Goal: Task Accomplishment & Management: Complete application form

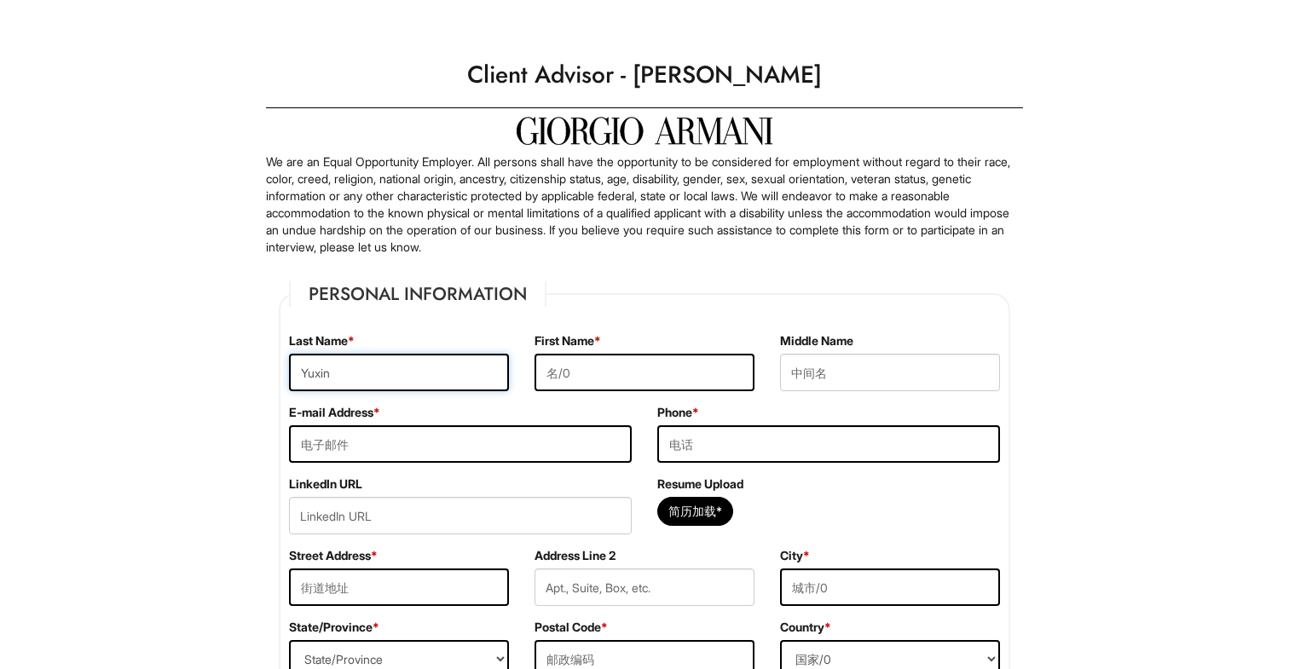
type input "Yuxin"
type input "[PERSON_NAME]"
type input "[EMAIL_ADDRESS][DOMAIN_NAME]"
click at [704, 467] on div "Phone *" at bounding box center [828, 440] width 368 height 72
type input "2133994661"
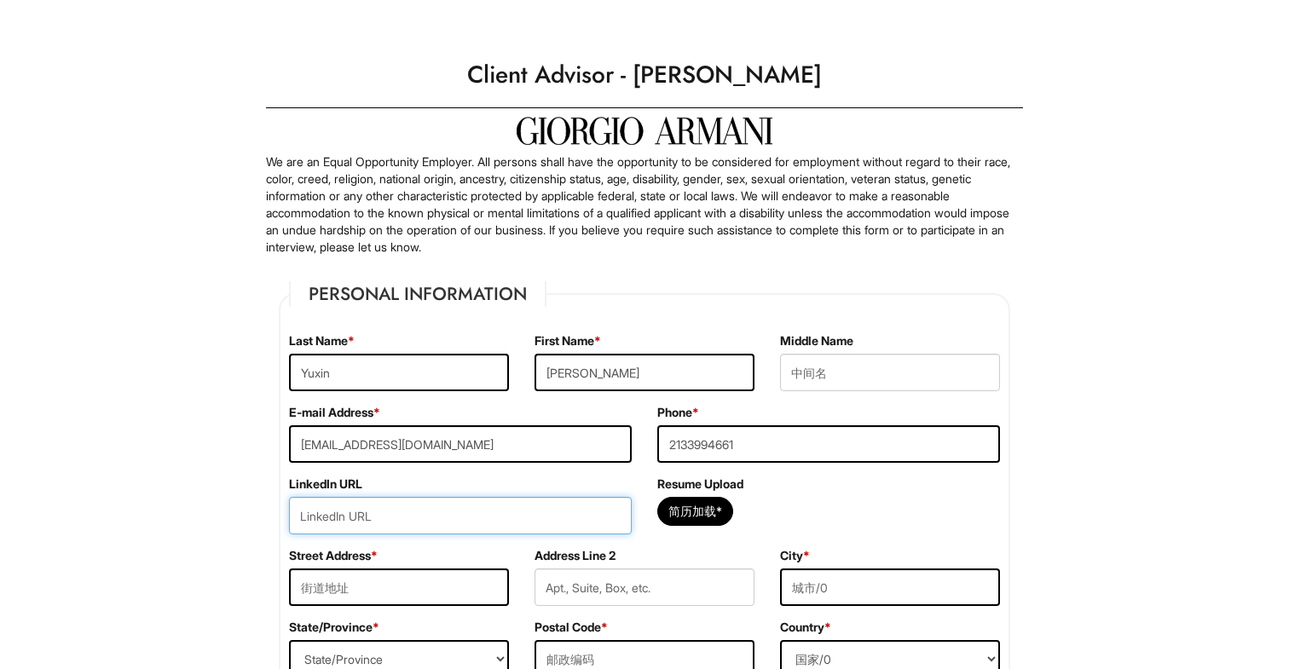
click at [501, 516] on input "url" at bounding box center [460, 516] width 343 height 38
click at [674, 512] on input "简历加载*" at bounding box center [695, 511] width 74 height 27
type input "C:\fakepath\[PERSON_NAME] CV_ [DATE].pdf"
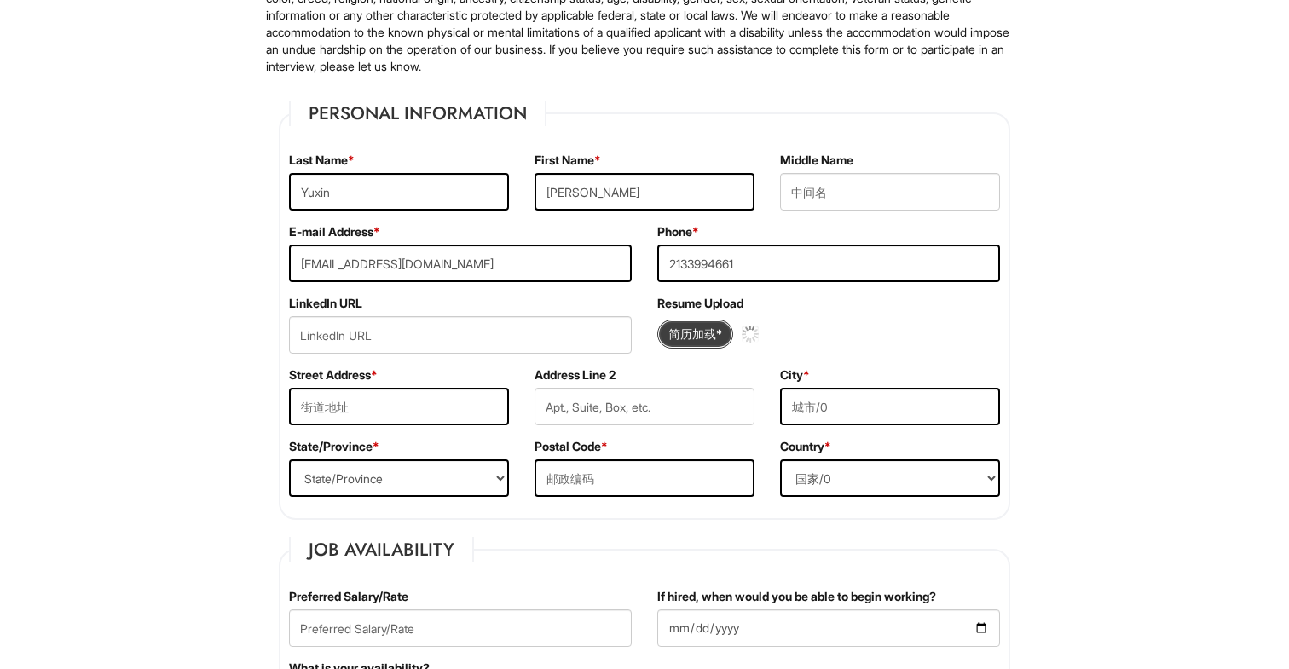
scroll to position [184, 0]
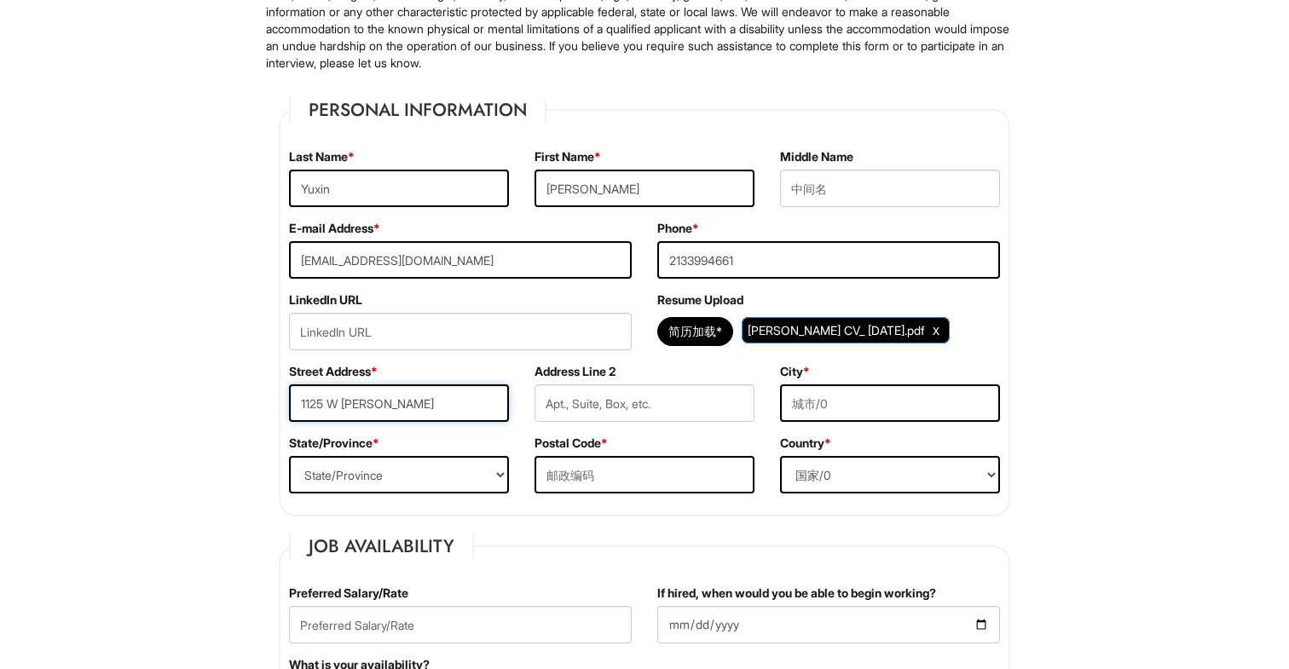
type input "1125 W [PERSON_NAME]"
select select "IL"
type input "[GEOGRAPHIC_DATA]"
select select "United [GEOGRAPHIC_DATA]"
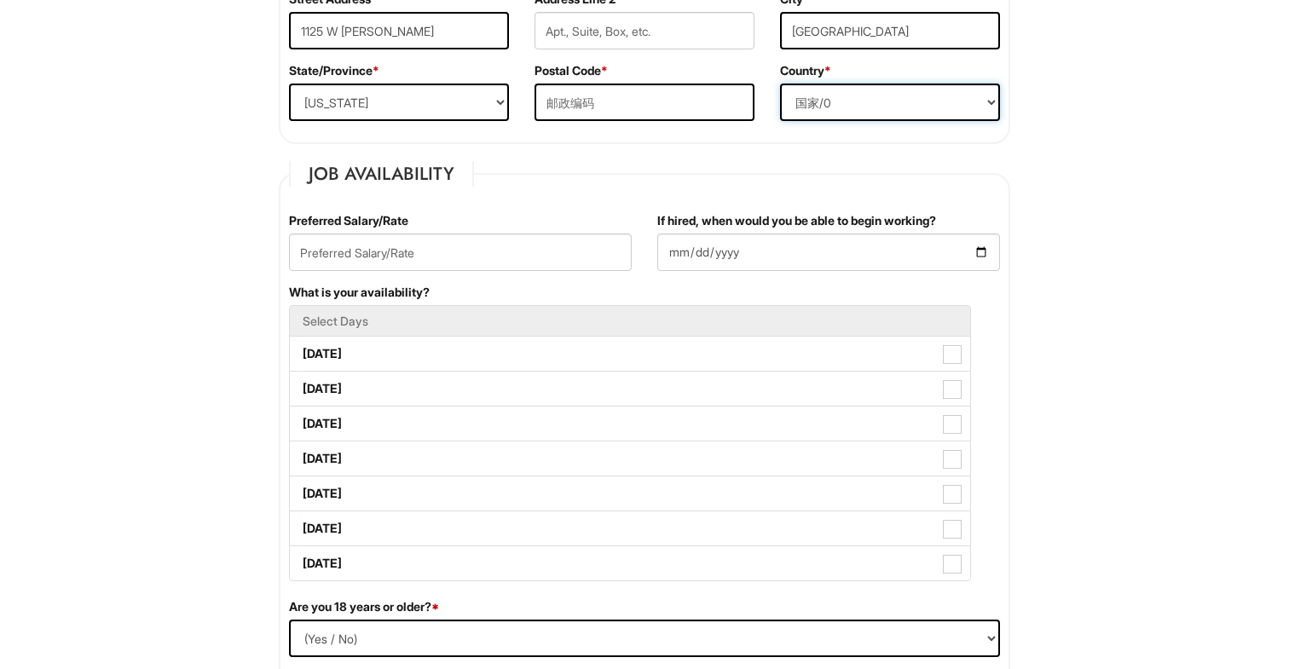
scroll to position [589, 0]
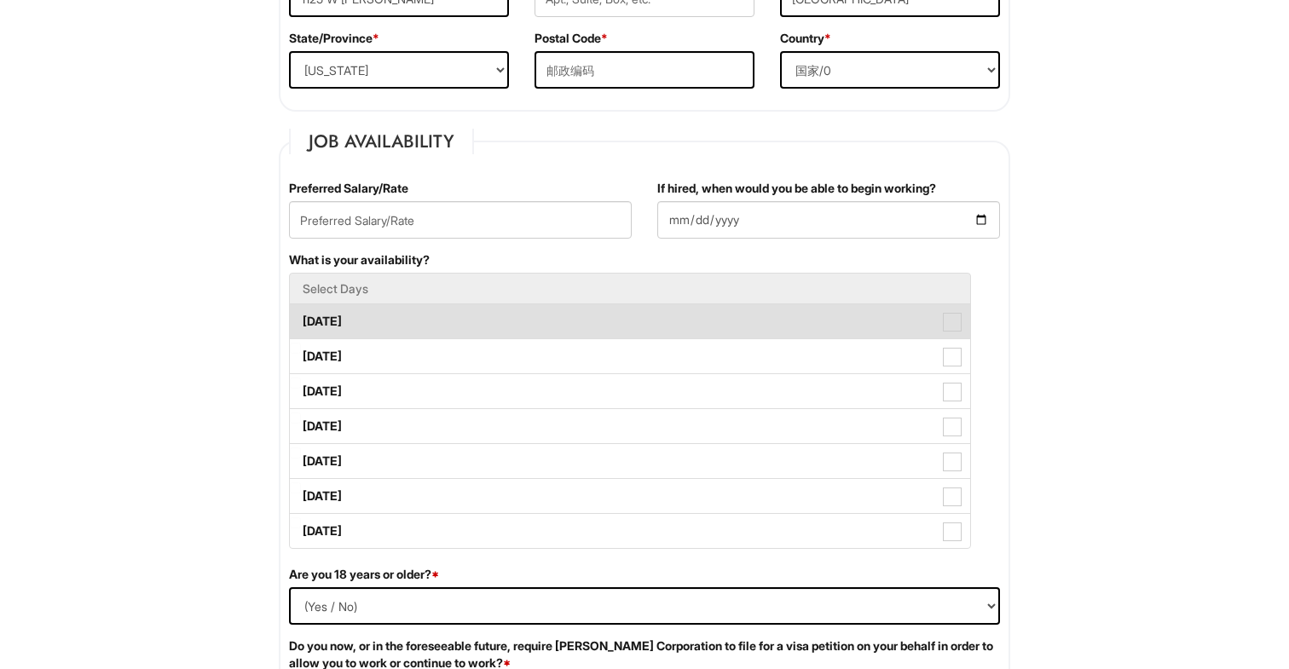
click at [455, 306] on label "[DATE]" at bounding box center [630, 321] width 680 height 34
click at [301, 308] on Available_Monday "[DATE]" at bounding box center [295, 313] width 11 height 11
checkbox Available_Monday "true"
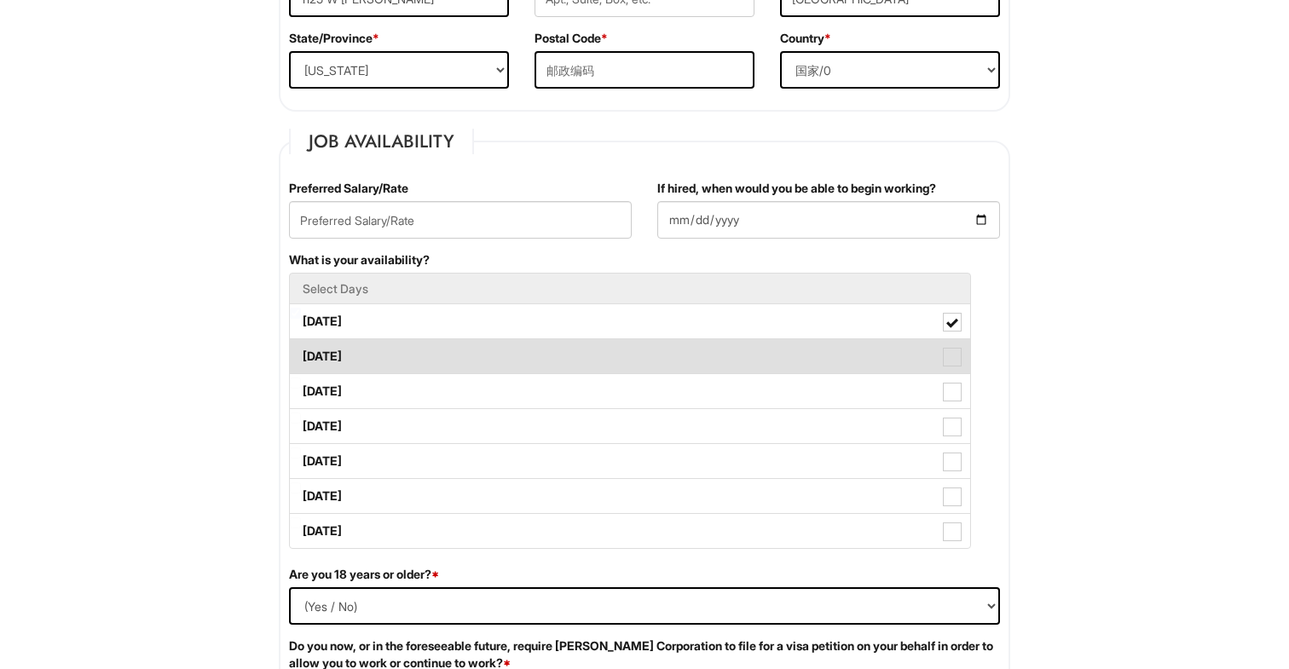
click at [443, 342] on label "[DATE]" at bounding box center [630, 356] width 680 height 34
click at [301, 343] on Available_Tuesday "[DATE]" at bounding box center [295, 348] width 11 height 11
checkbox Available_Tuesday "true"
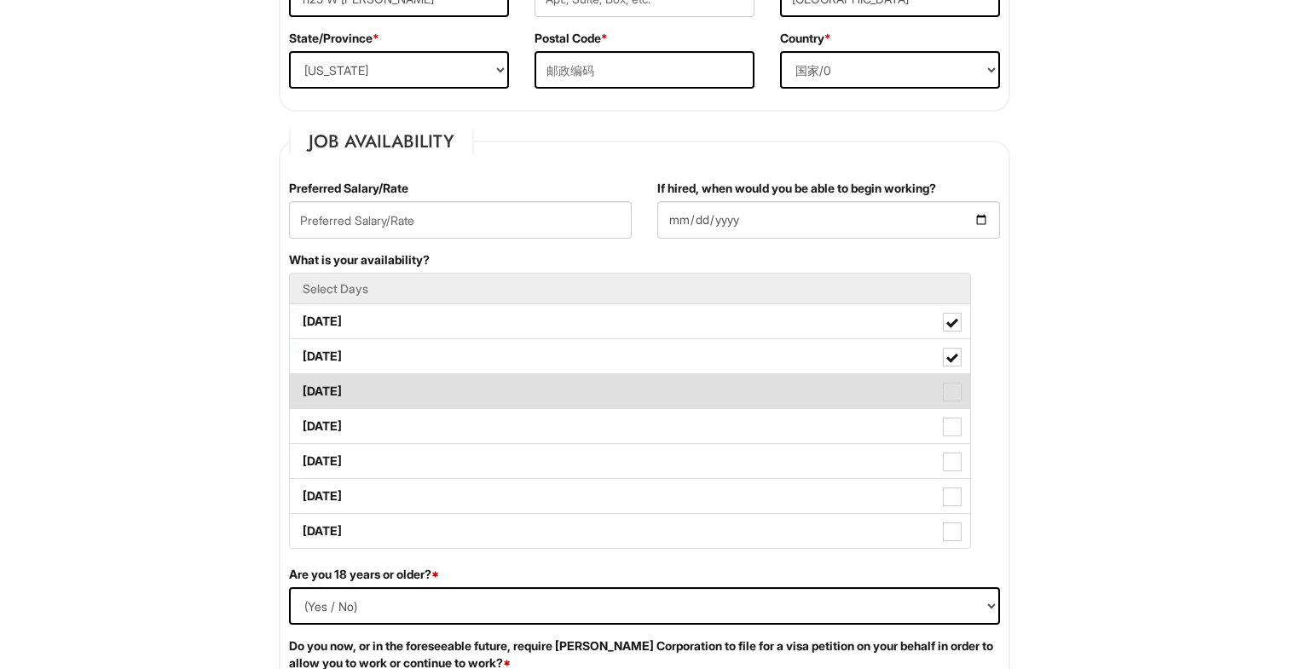
click at [441, 383] on label "[DATE]" at bounding box center [630, 391] width 680 height 34
click at [301, 383] on Available_Wednesday "[DATE]" at bounding box center [295, 383] width 11 height 11
checkbox Available_Wednesday "true"
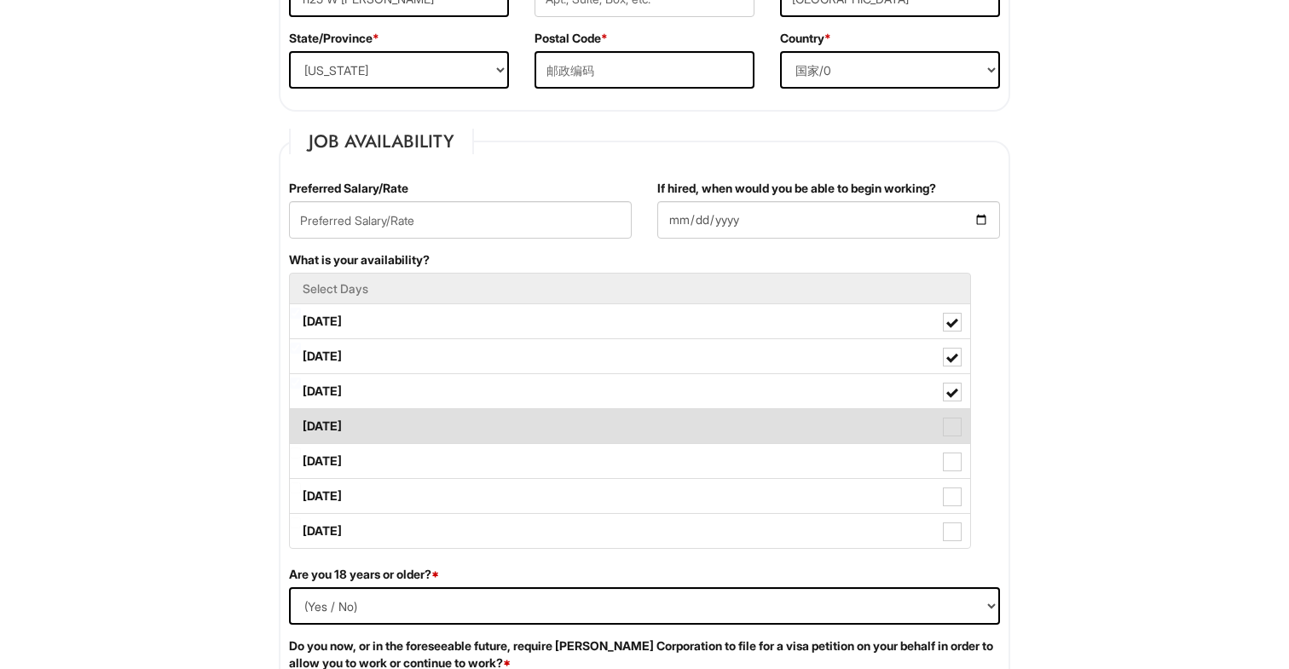
click at [438, 422] on label "[DATE]" at bounding box center [630, 426] width 680 height 34
click at [301, 422] on Available_Thursday "[DATE]" at bounding box center [295, 418] width 11 height 11
checkbox Available_Thursday "true"
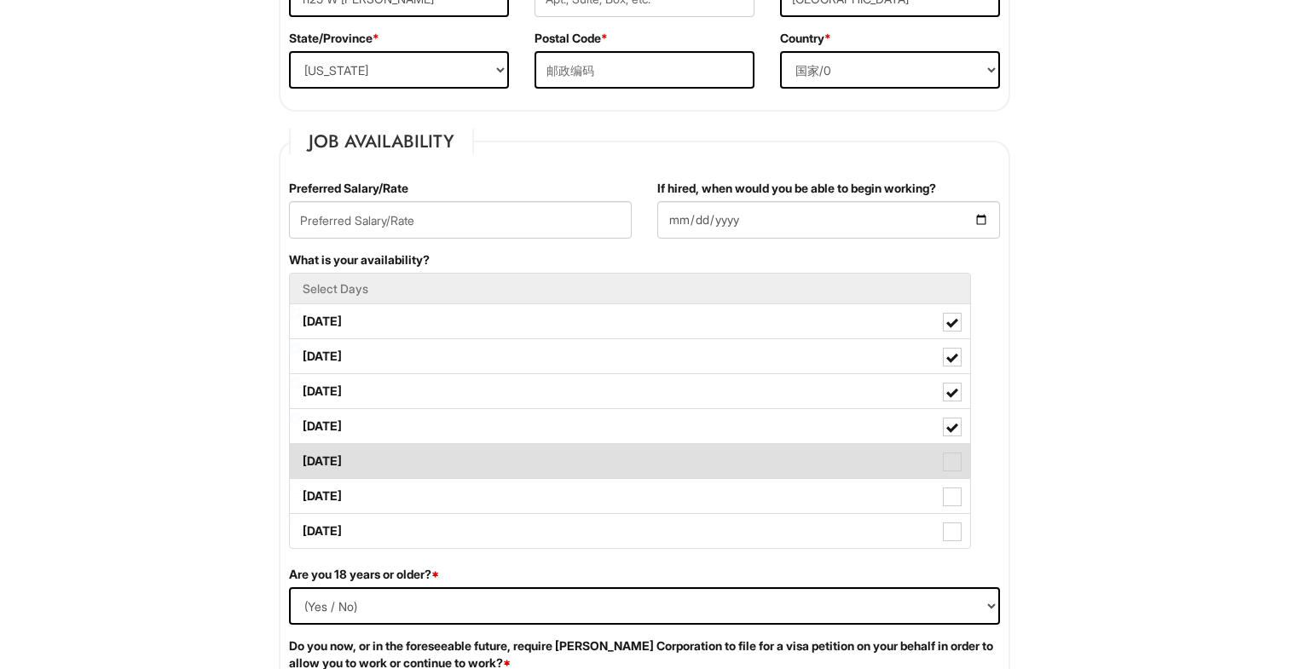
click at [430, 472] on label "[DATE]" at bounding box center [630, 461] width 680 height 34
click at [301, 459] on Available_Friday "[DATE]" at bounding box center [295, 453] width 11 height 11
checkbox Available_Friday "true"
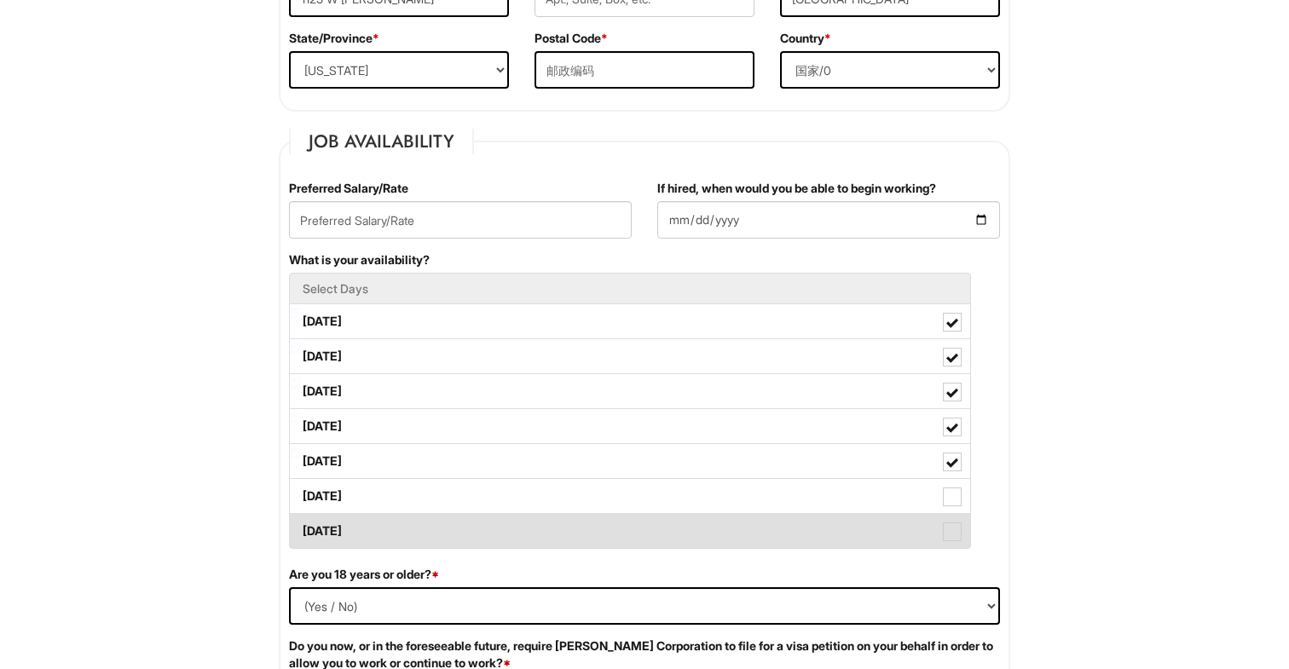
click at [427, 519] on label "[DATE]" at bounding box center [630, 531] width 680 height 34
click at [301, 519] on Available_Sunday "[DATE]" at bounding box center [295, 522] width 11 height 11
checkbox Available_Sunday "true"
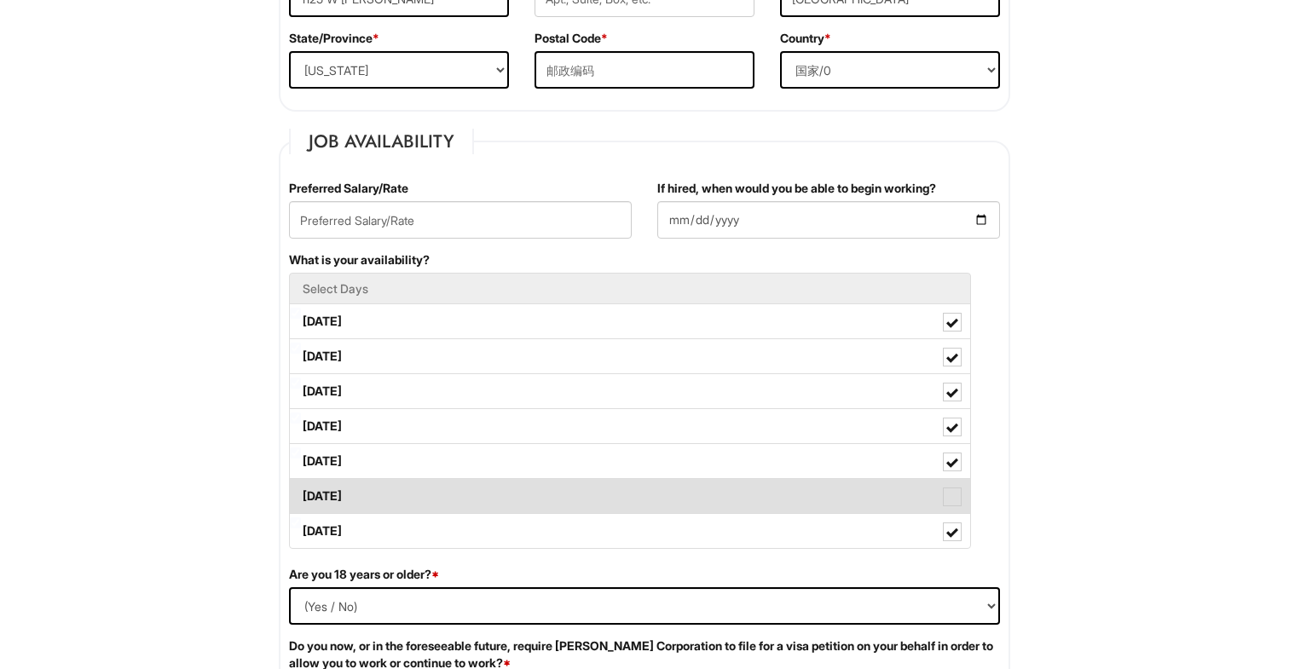
click at [427, 500] on label "[DATE]" at bounding box center [630, 496] width 680 height 34
click at [301, 494] on Available_Saturday "[DATE]" at bounding box center [295, 487] width 11 height 11
checkbox Available_Saturday "true"
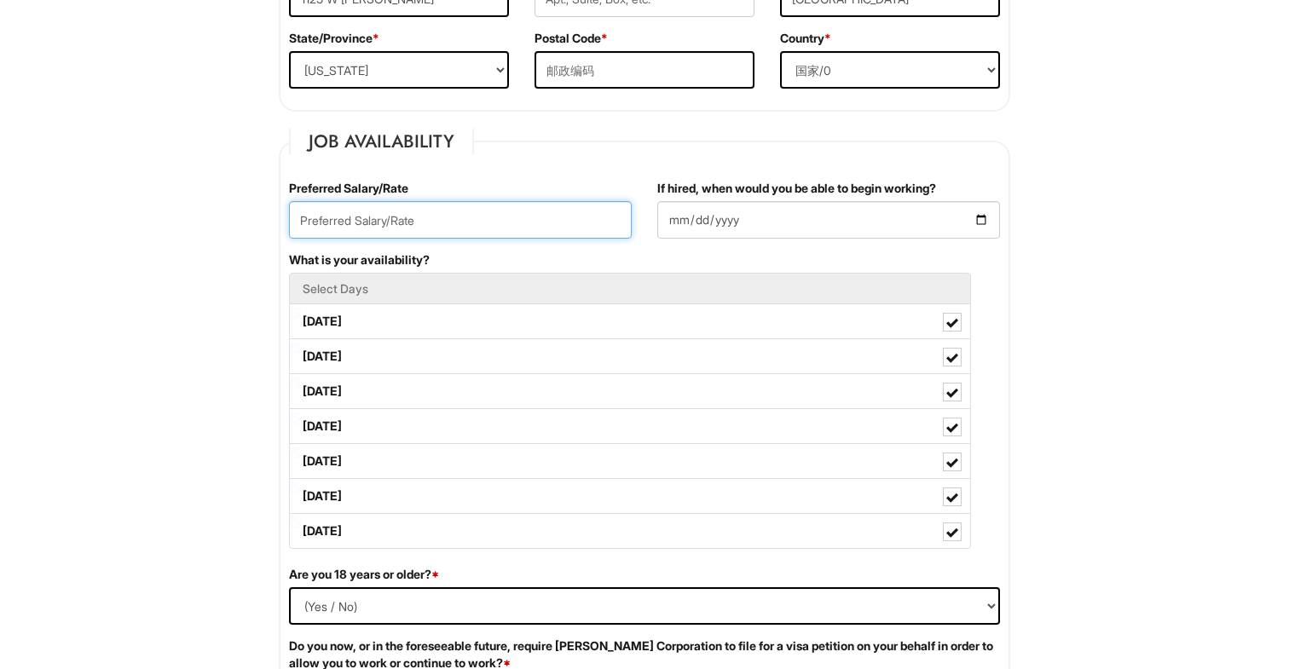
click at [451, 220] on input "text" at bounding box center [460, 220] width 343 height 38
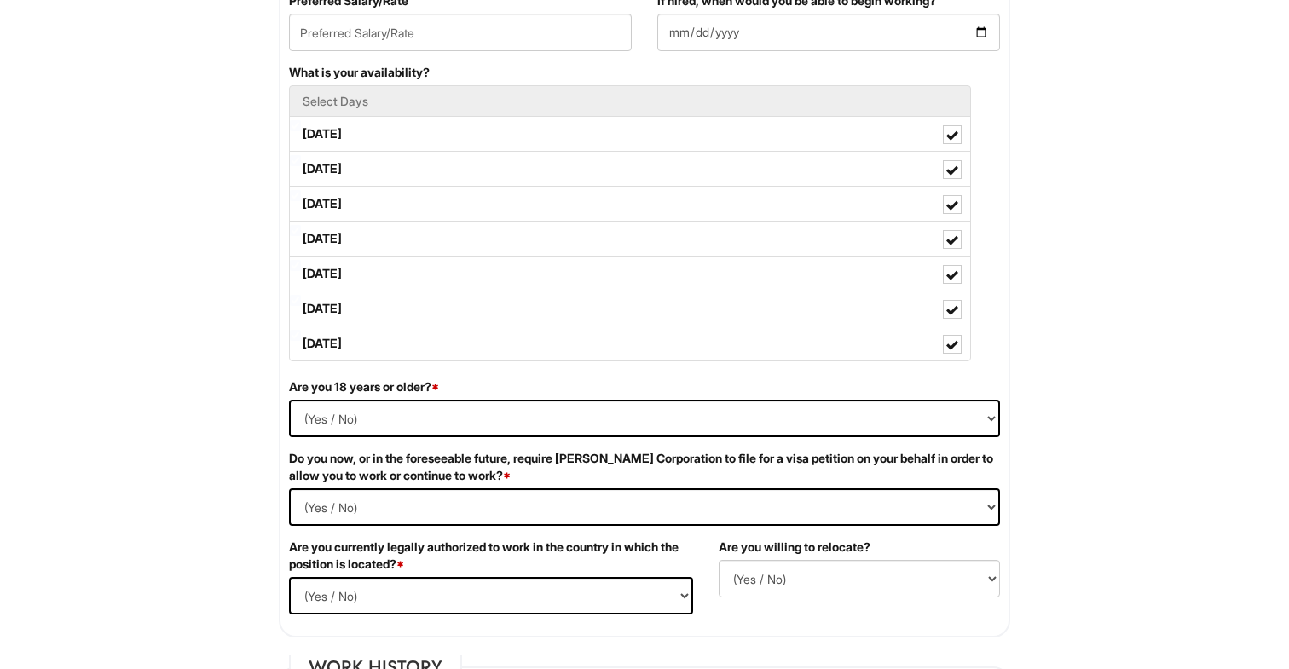
scroll to position [796, 0]
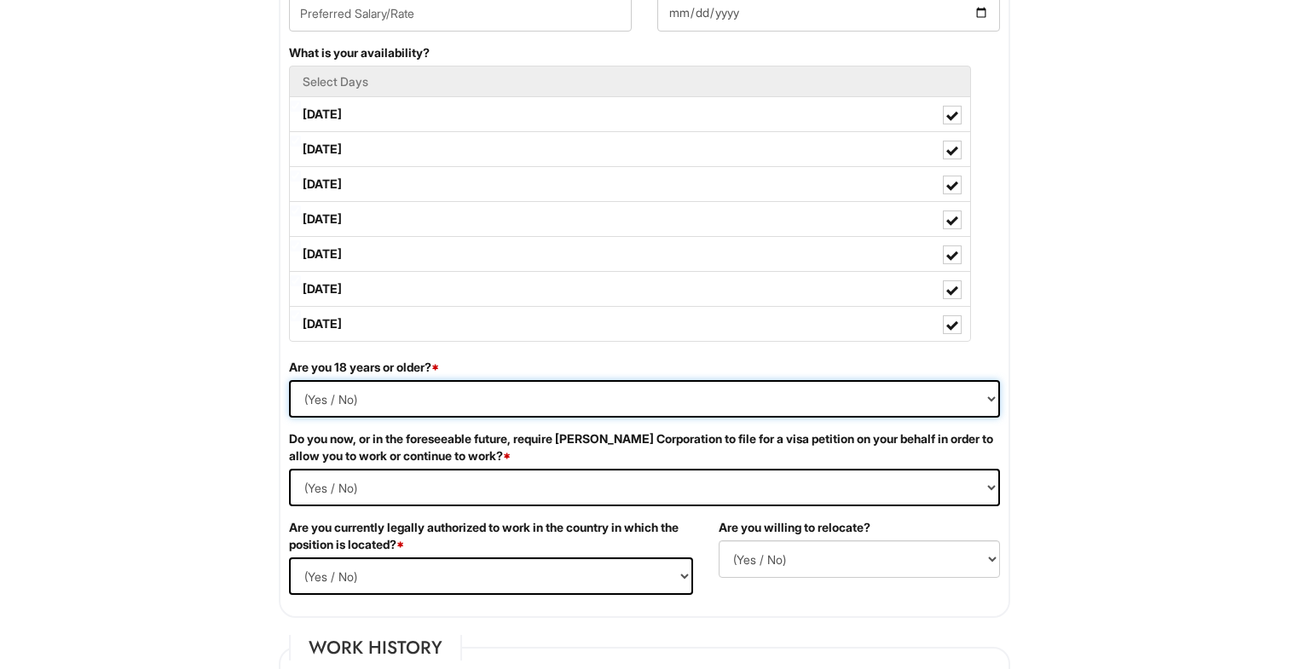
select select "Yes"
select Required "No"
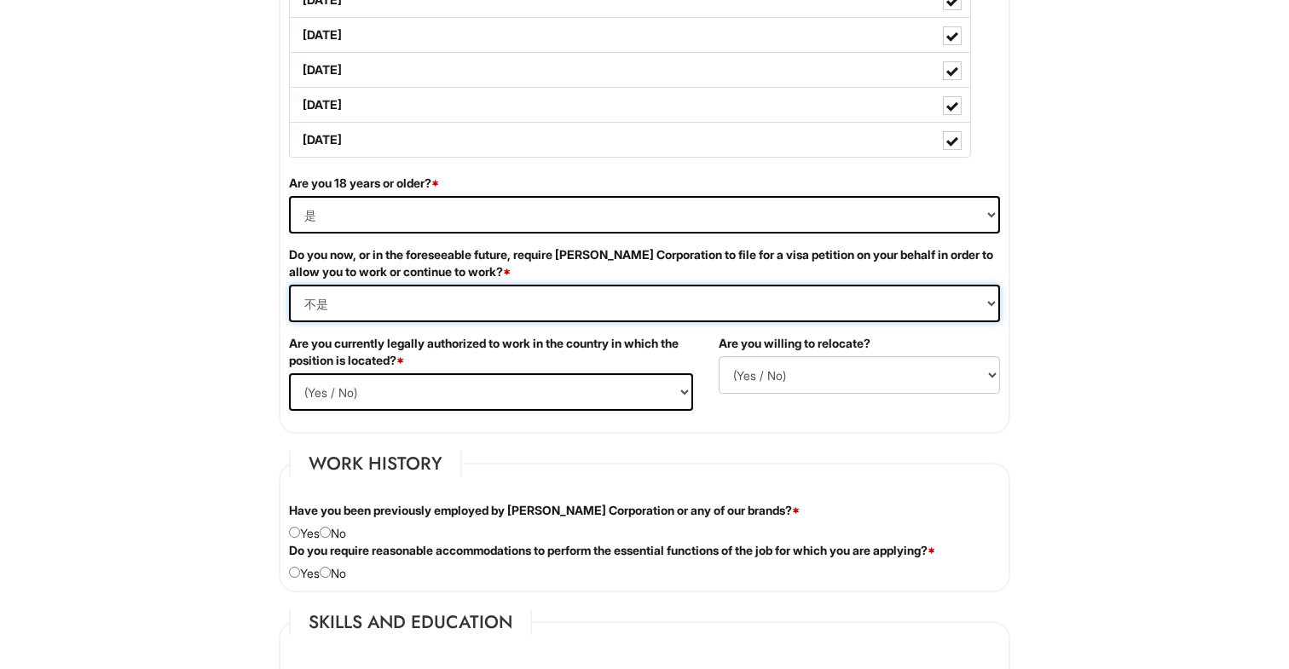
scroll to position [1008, 0]
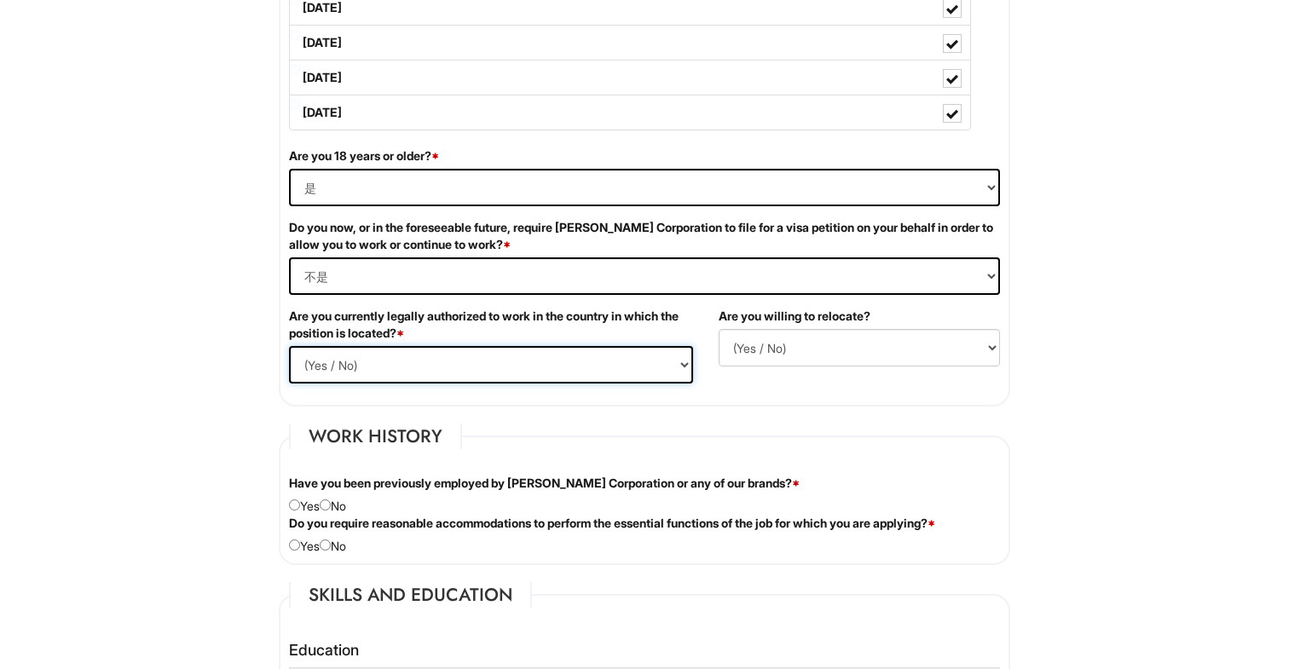
select select "Yes"
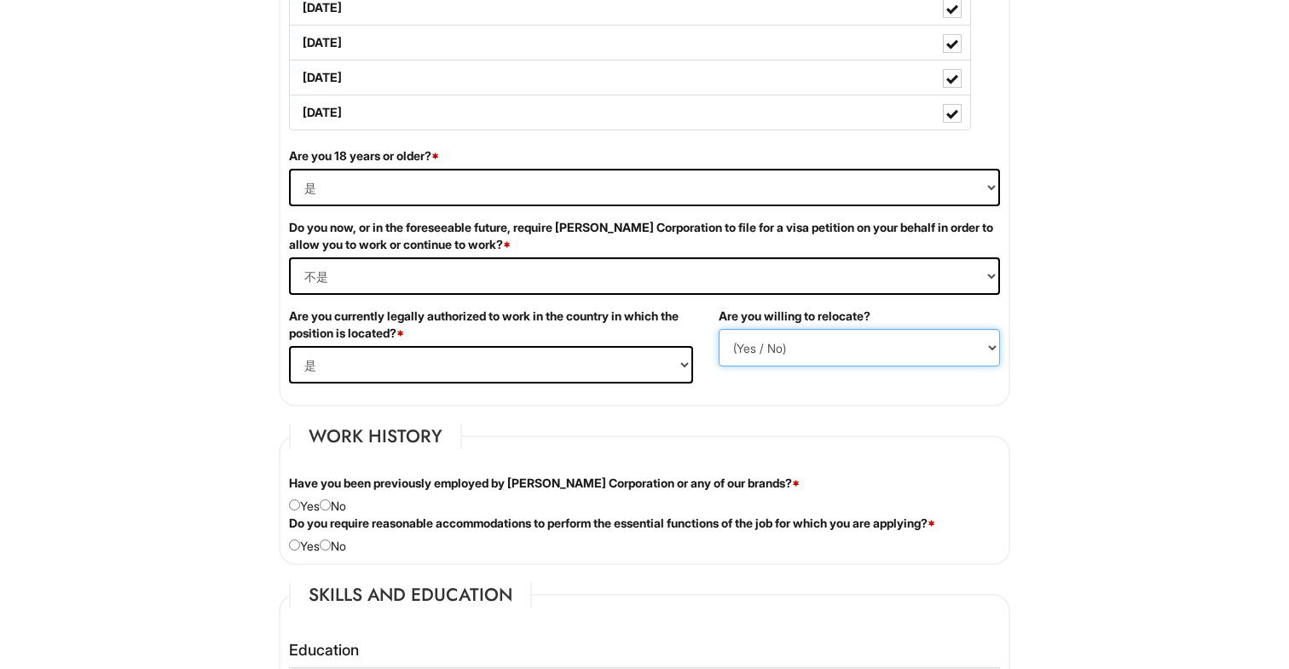
select select "Y"
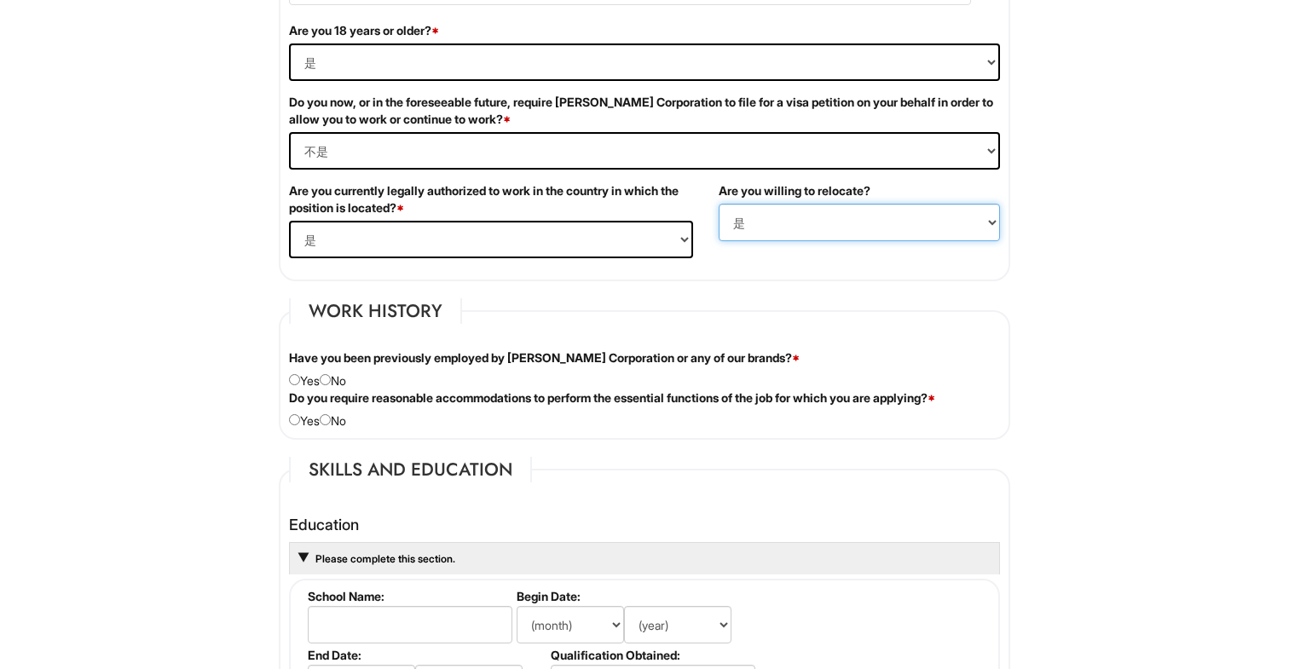
scroll to position [1138, 0]
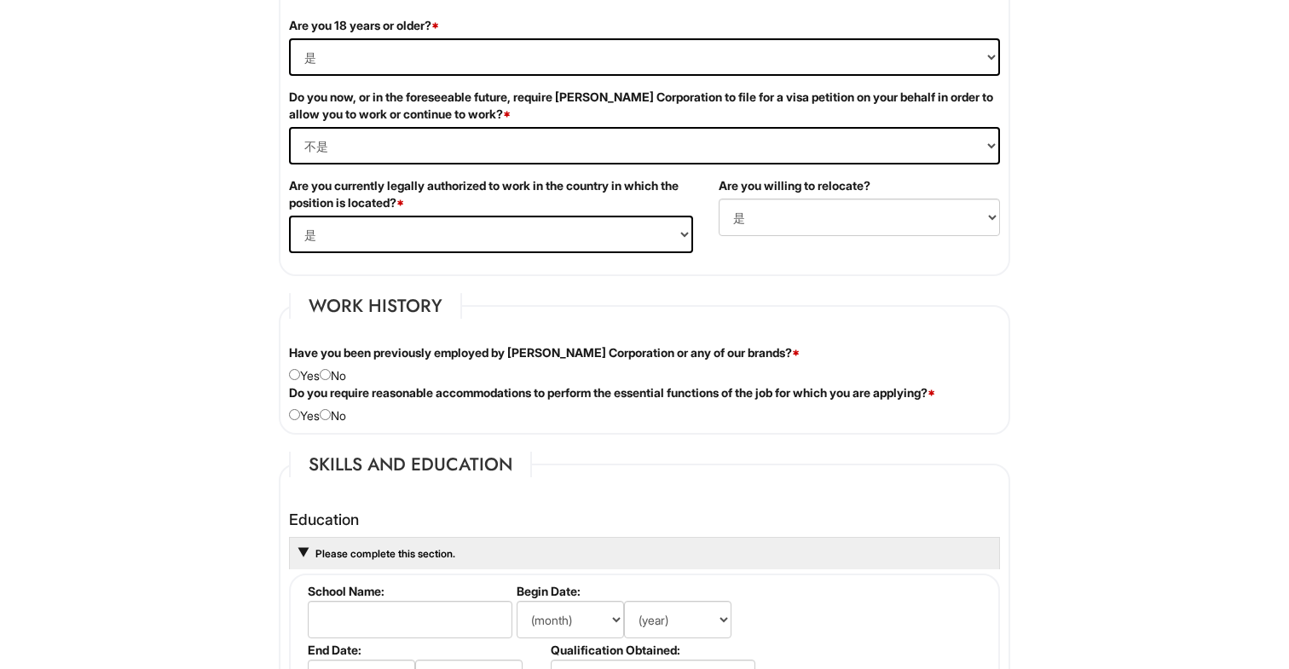
click at [345, 372] on div "Have you been previously employed by [PERSON_NAME] Corporation or any of our br…" at bounding box center [644, 364] width 736 height 40
click at [331, 375] on input "radio" at bounding box center [325, 374] width 11 height 11
radio input "true"
click at [331, 410] on input "radio" at bounding box center [325, 414] width 11 height 11
radio input "true"
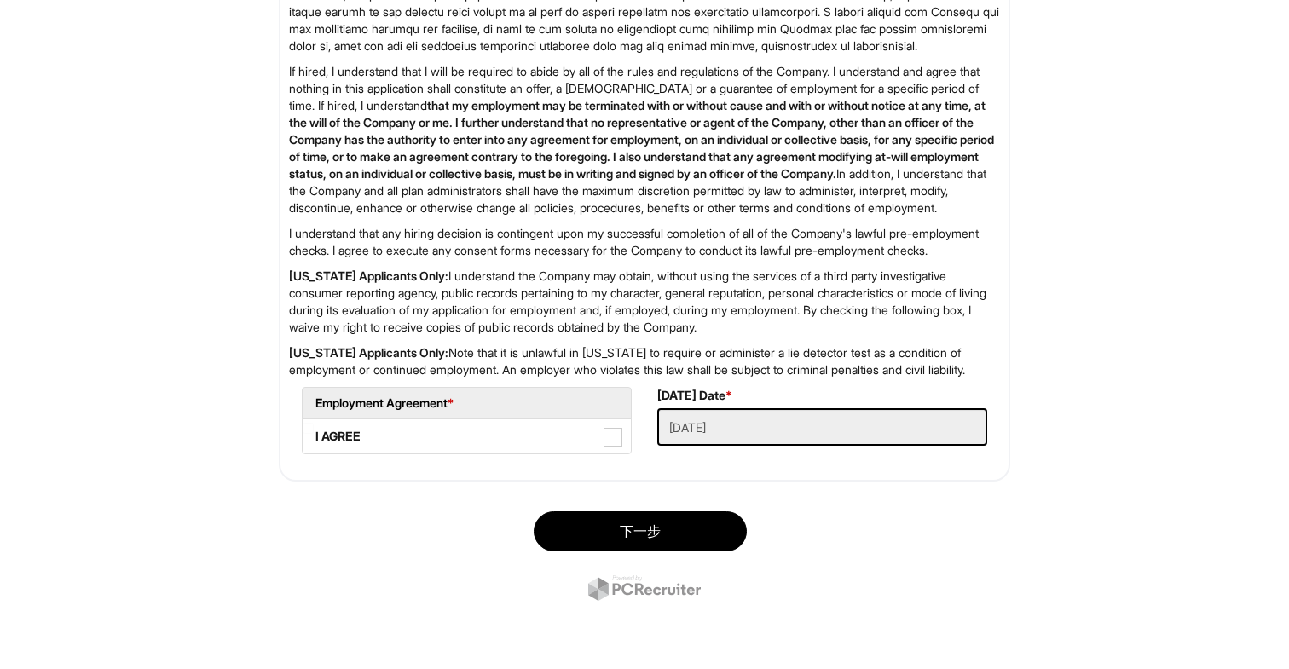
scroll to position [2683, 0]
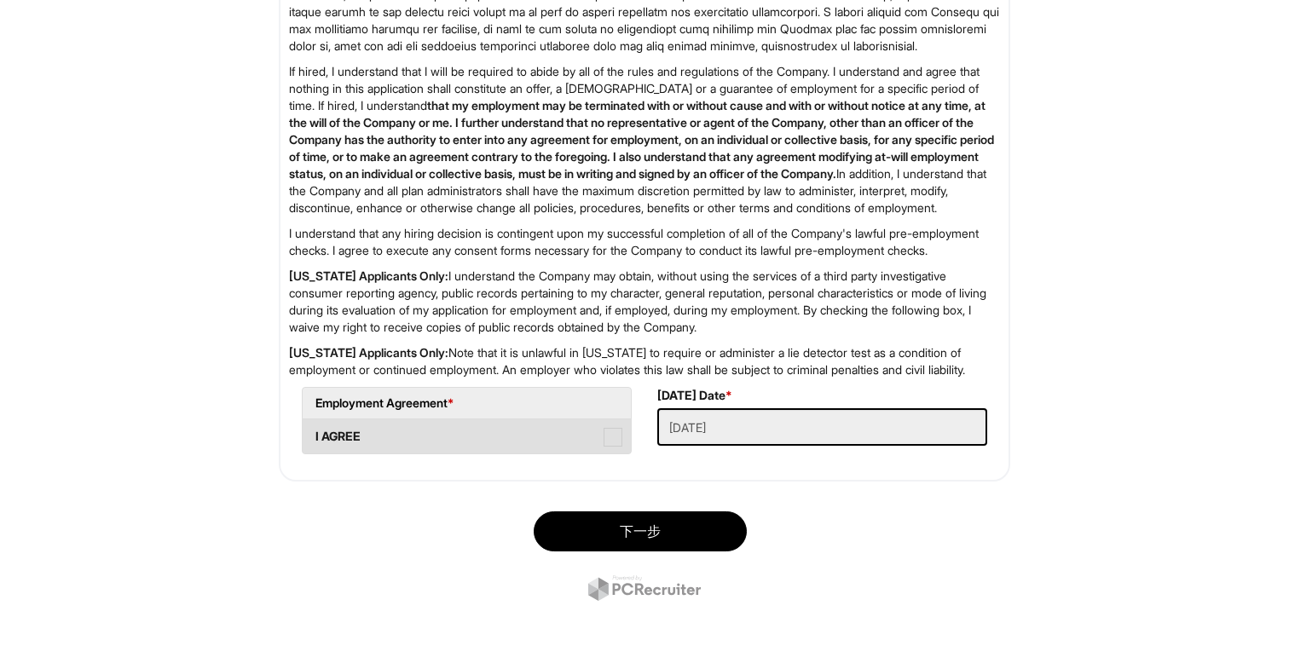
click at [619, 447] on span at bounding box center [612, 437] width 19 height 19
click at [314, 434] on AGREE "I AGREE" at bounding box center [308, 428] width 11 height 11
checkbox AGREE "true"
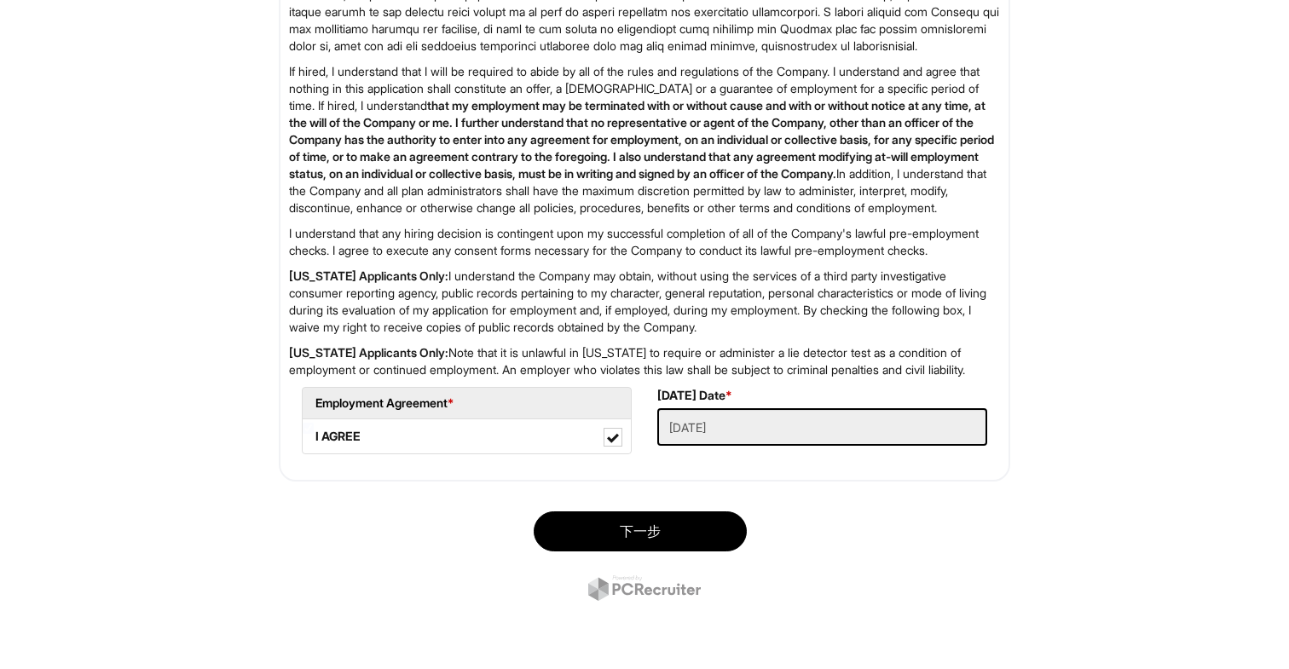
click at [623, 540] on div "下一步" at bounding box center [644, 558] width 757 height 119
click at [616, 552] on button "下一步" at bounding box center [640, 531] width 213 height 40
type input "60607"
click at [590, 521] on button "SUBMIT" at bounding box center [640, 531] width 213 height 40
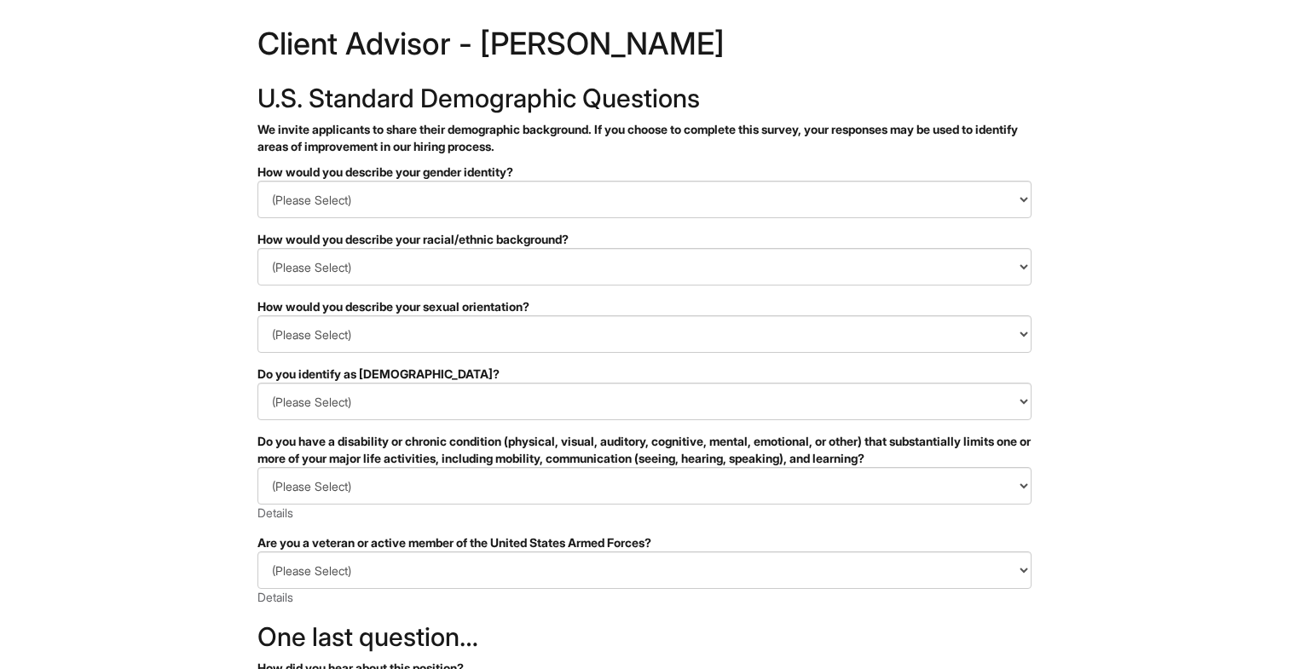
scroll to position [113, 0]
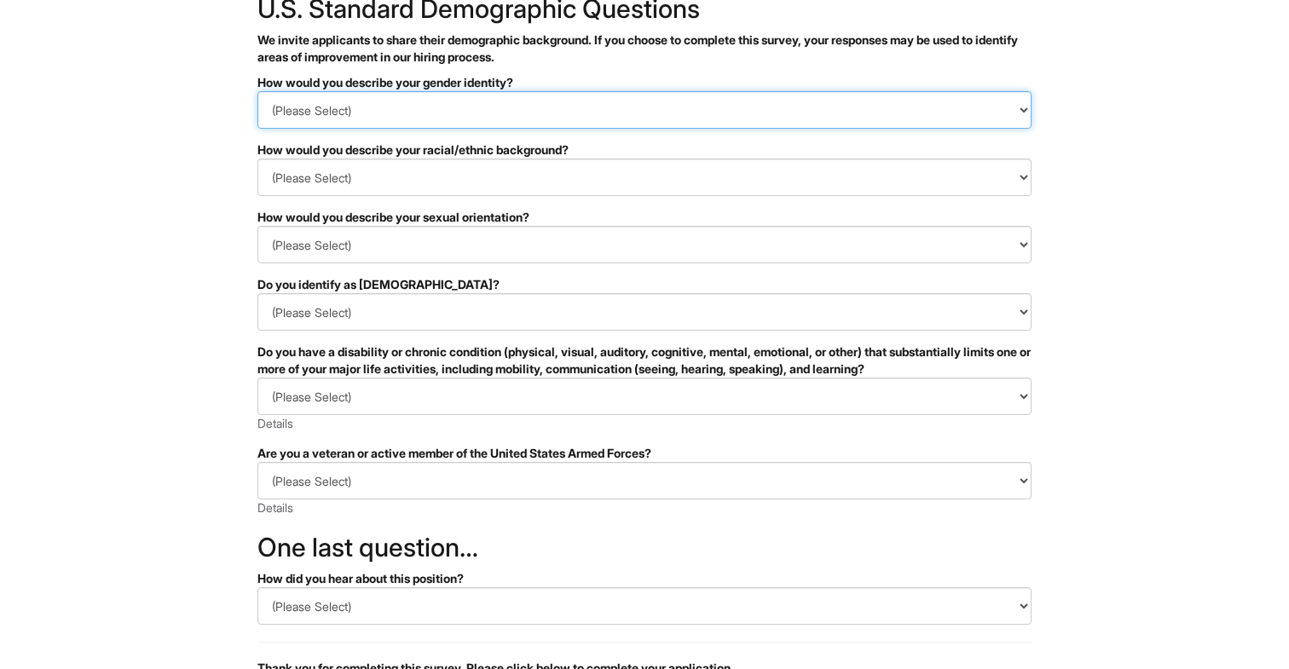
select select "Woman"
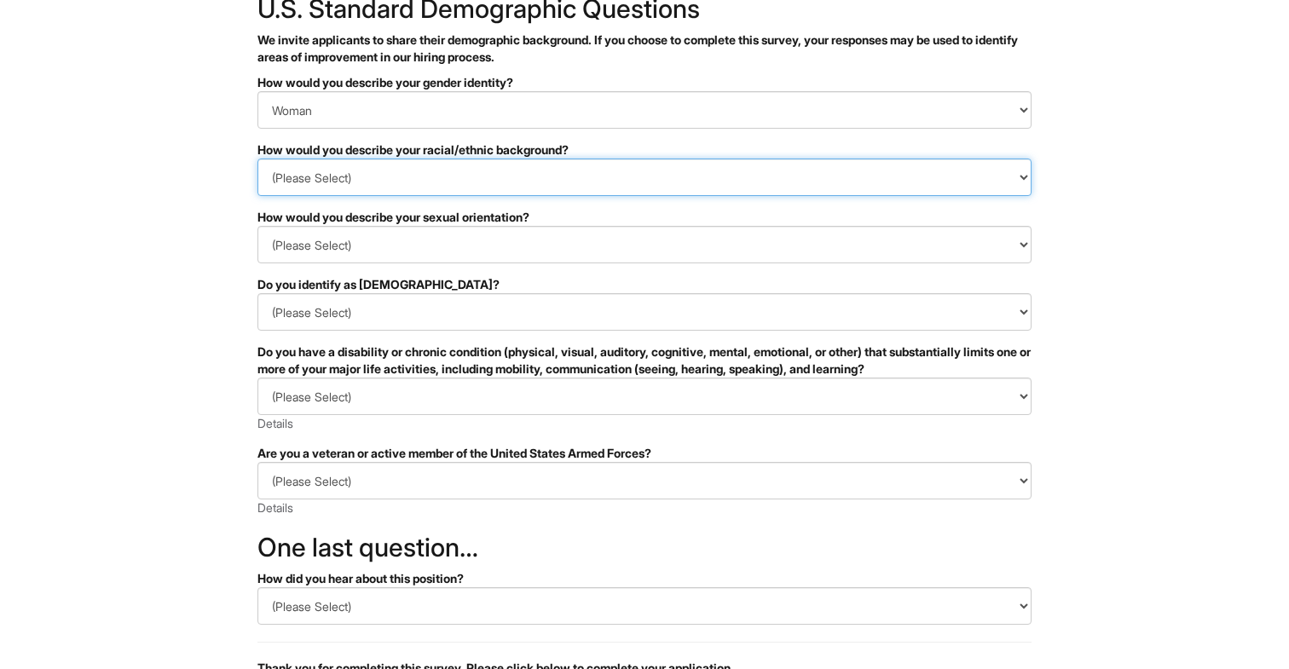
select select "East Asian"
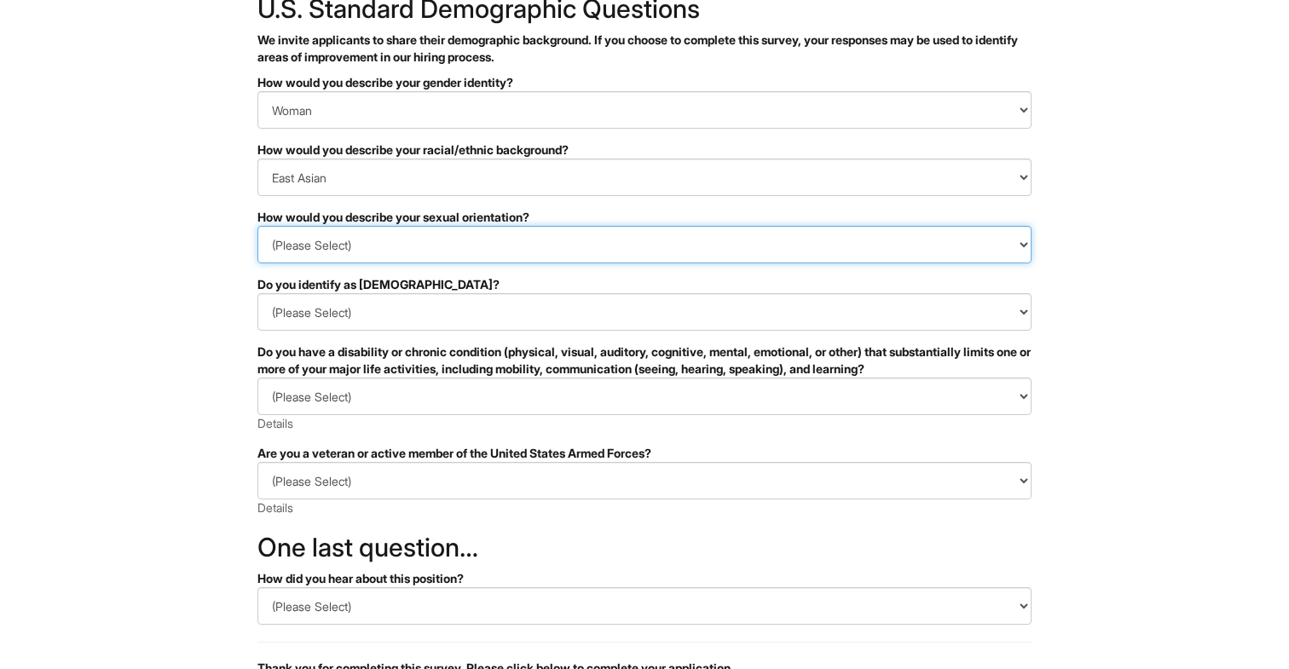
select select "[DEMOGRAPHIC_DATA]"
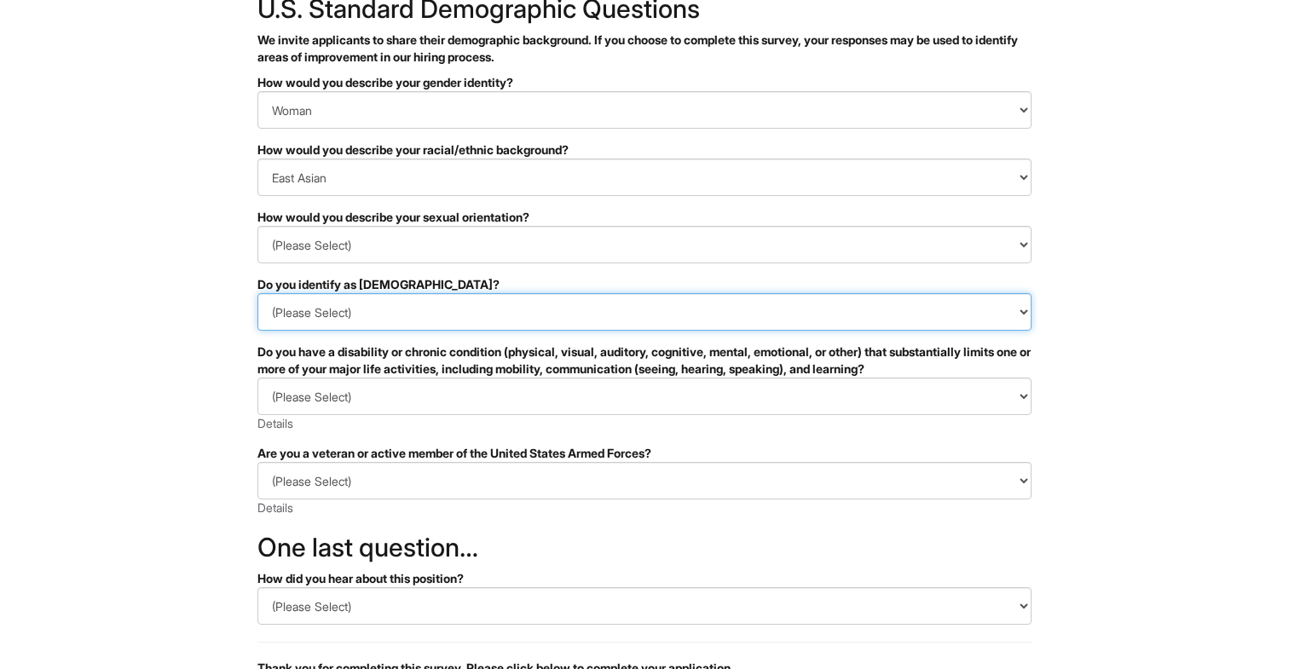
select select "No"
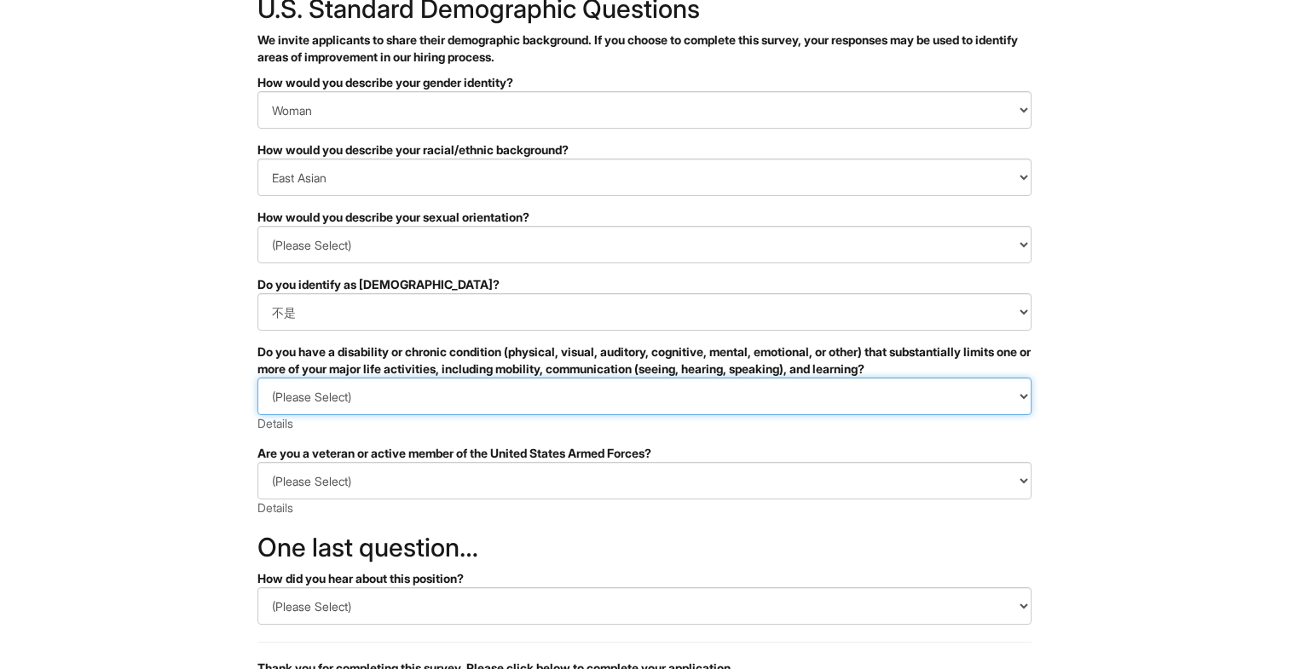
select select "NO, I DON'T HAVE A DISABILITY"
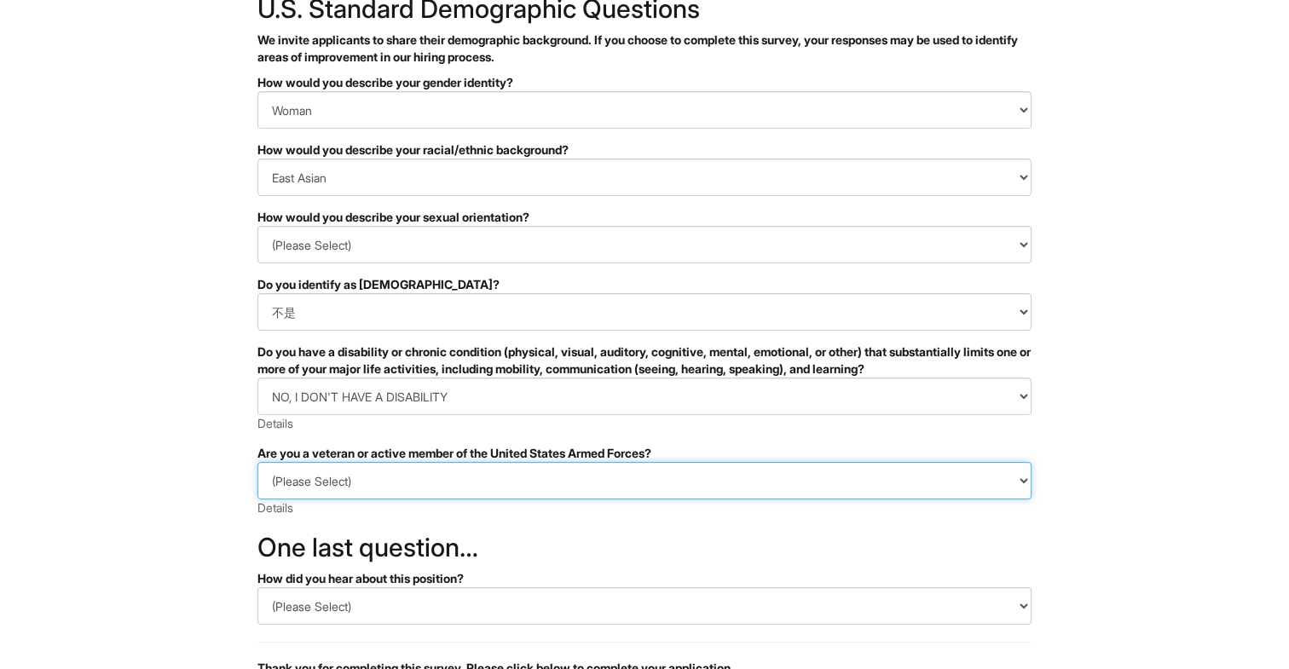
select select "I AM NOT A PROTECTED VETERAN"
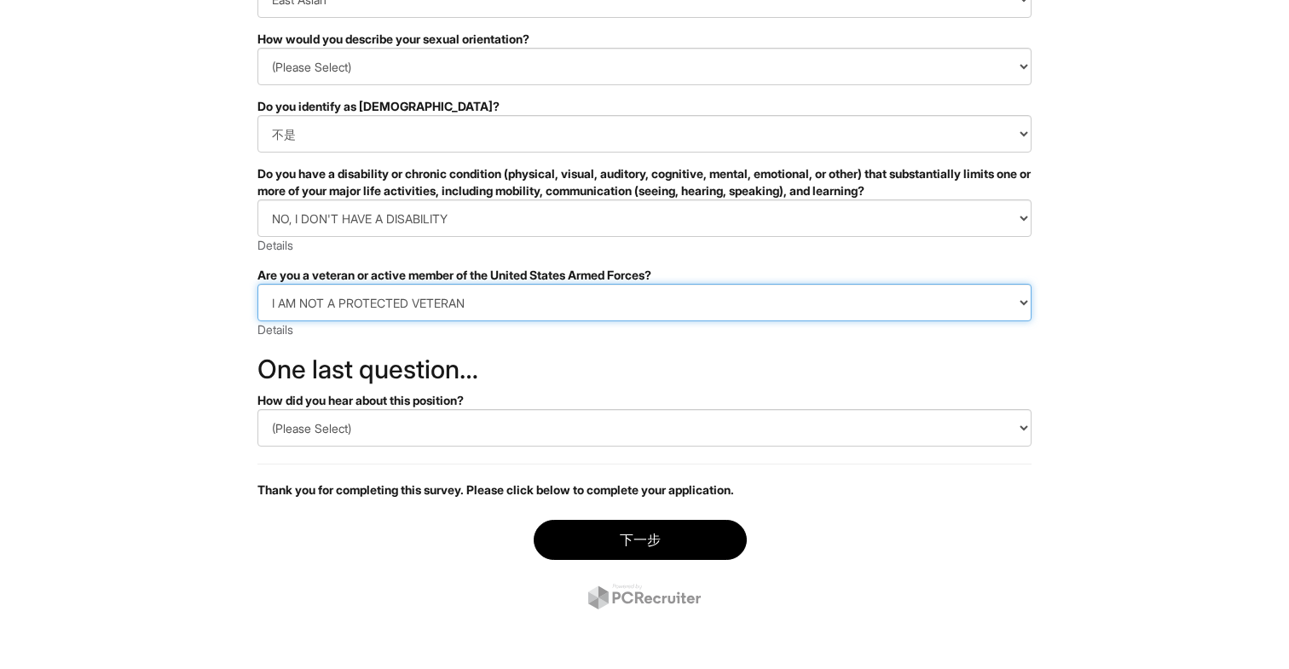
scroll to position [291, 0]
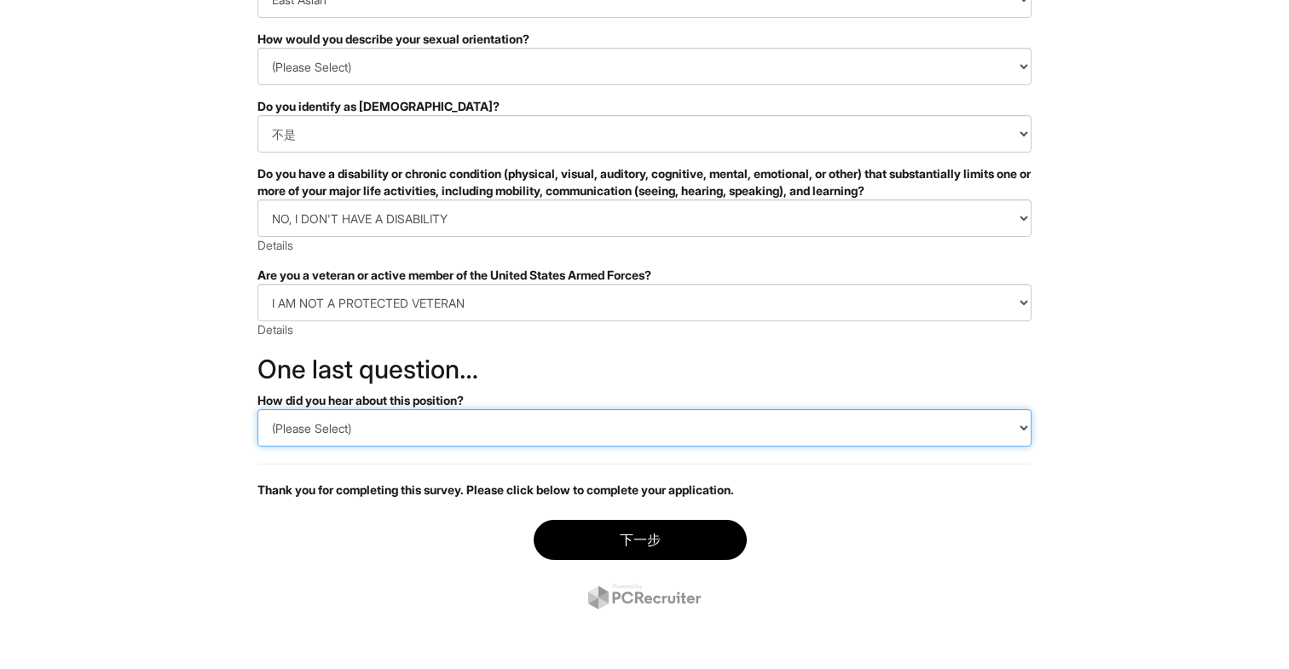
select select "LinkedIn"
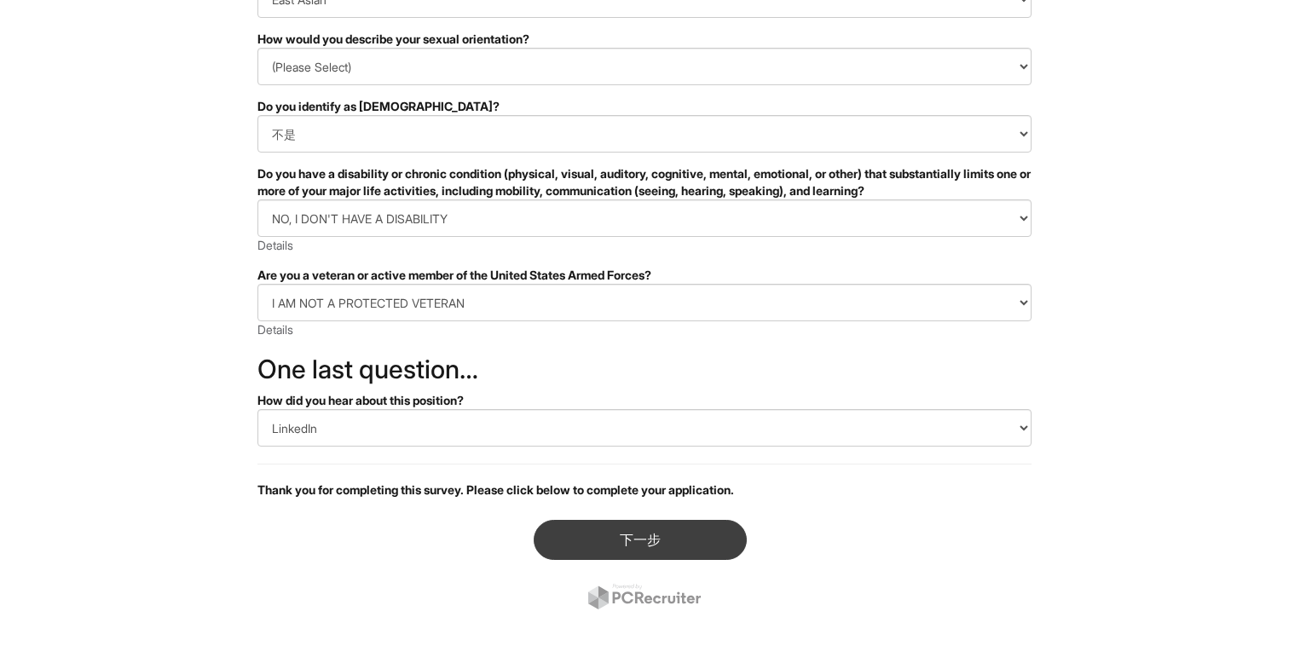
click at [700, 537] on button "下一步" at bounding box center [640, 540] width 213 height 40
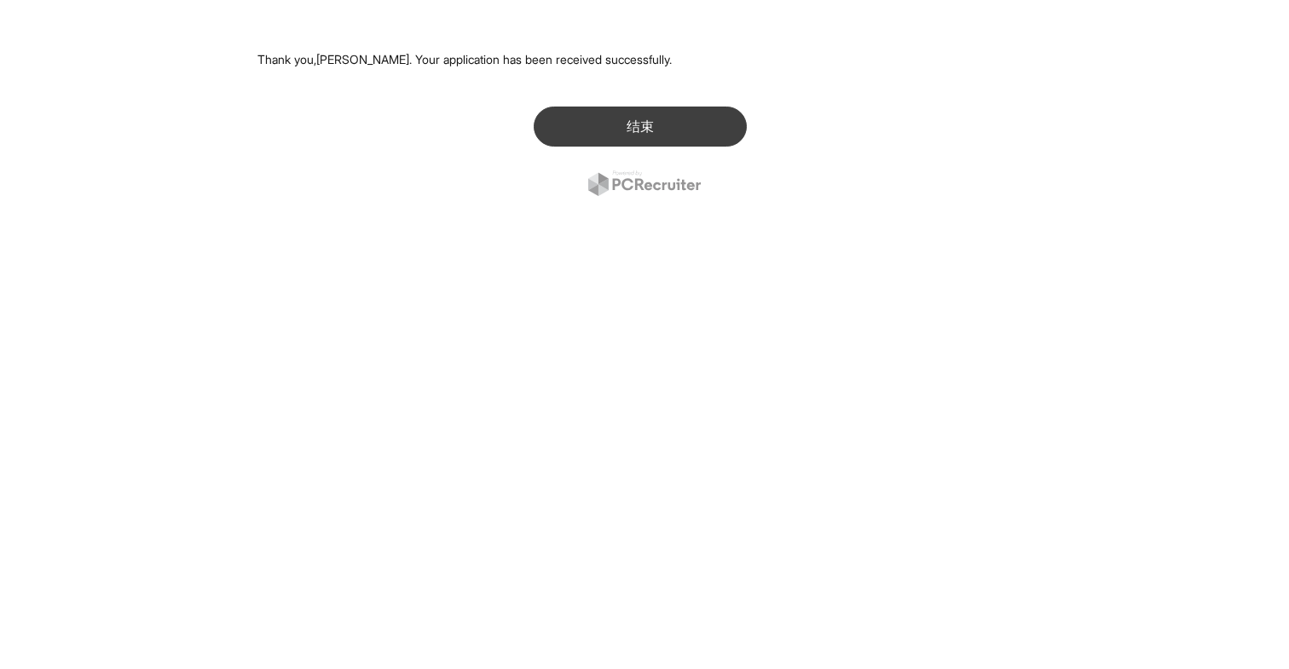
click at [637, 138] on button "结束" at bounding box center [640, 127] width 213 height 40
